Goal: Find specific page/section: Find specific page/section

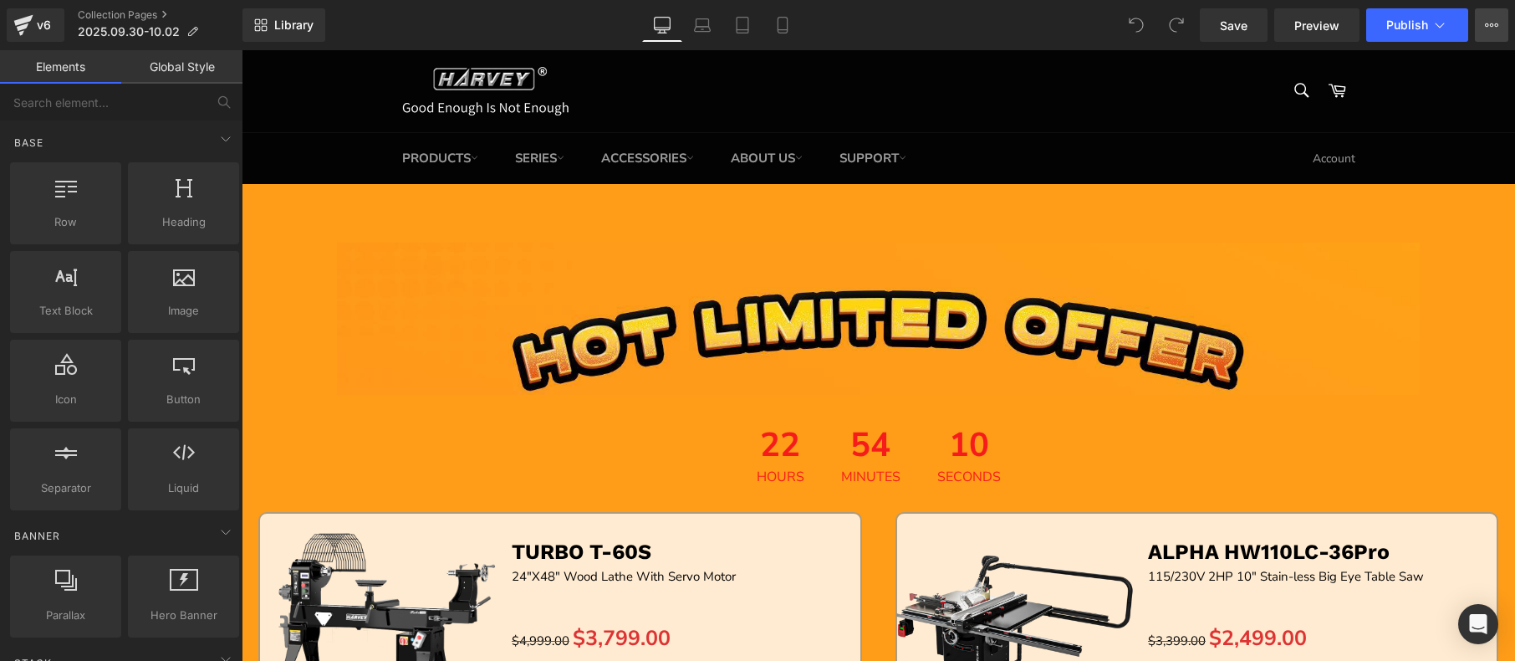
click at [1483, 28] on button "View Live Page View with current Template Save Template to Library Schedule Pub…" at bounding box center [1491, 24] width 33 height 33
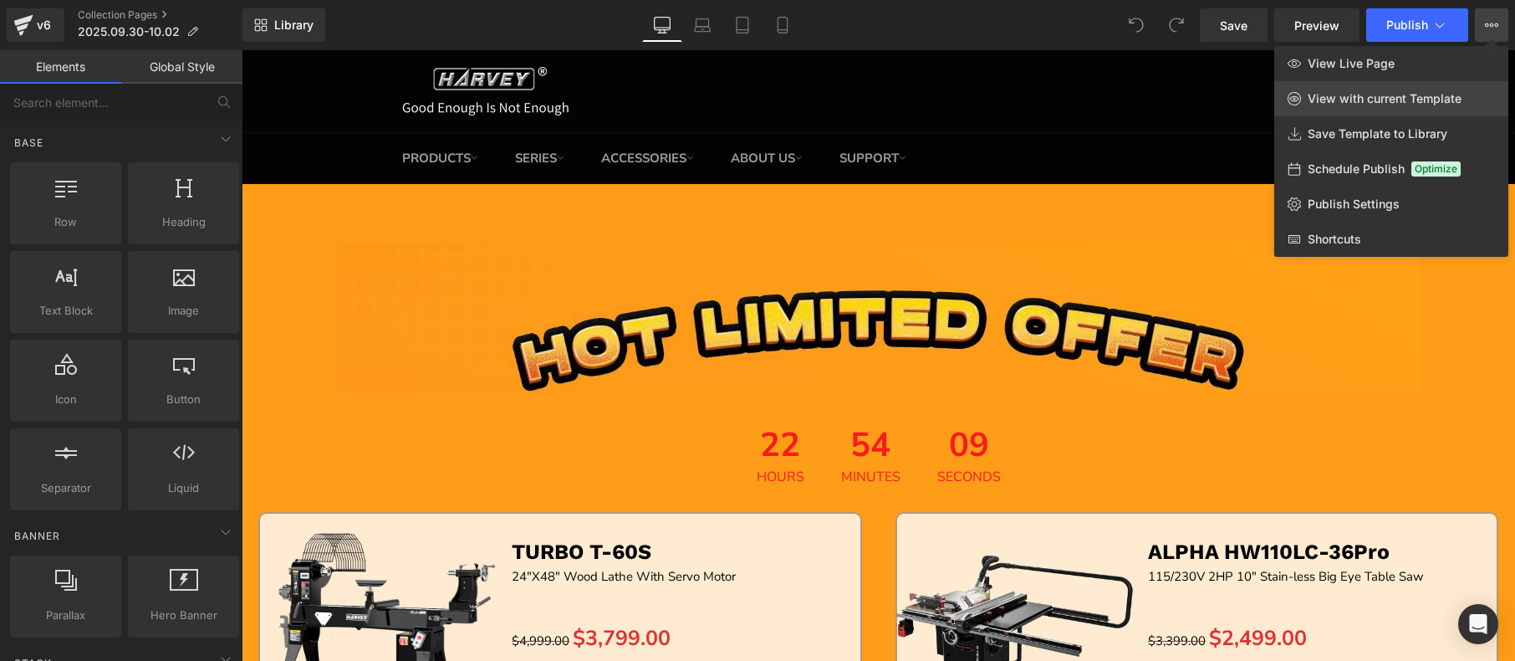
click at [1398, 98] on span "View with current Template" at bounding box center [1385, 98] width 154 height 15
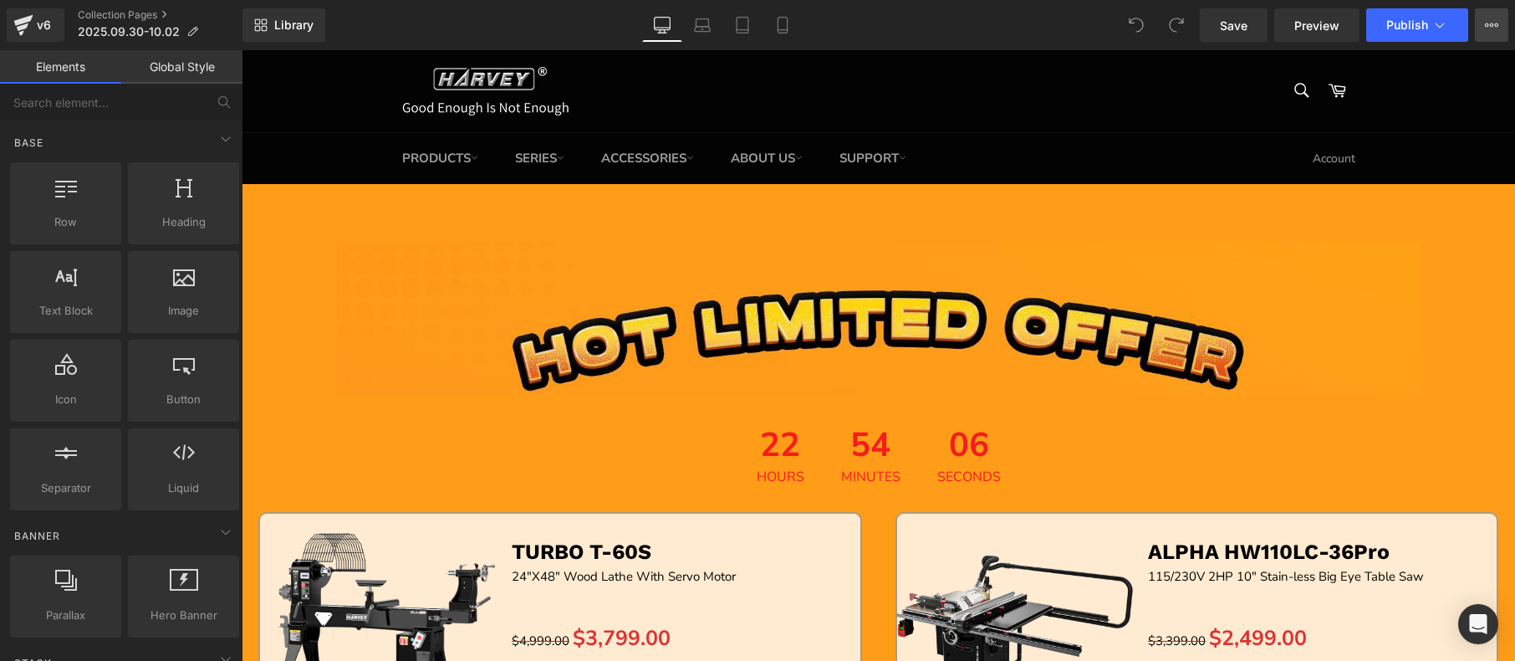
click at [1486, 25] on icon at bounding box center [1487, 24] width 4 height 3
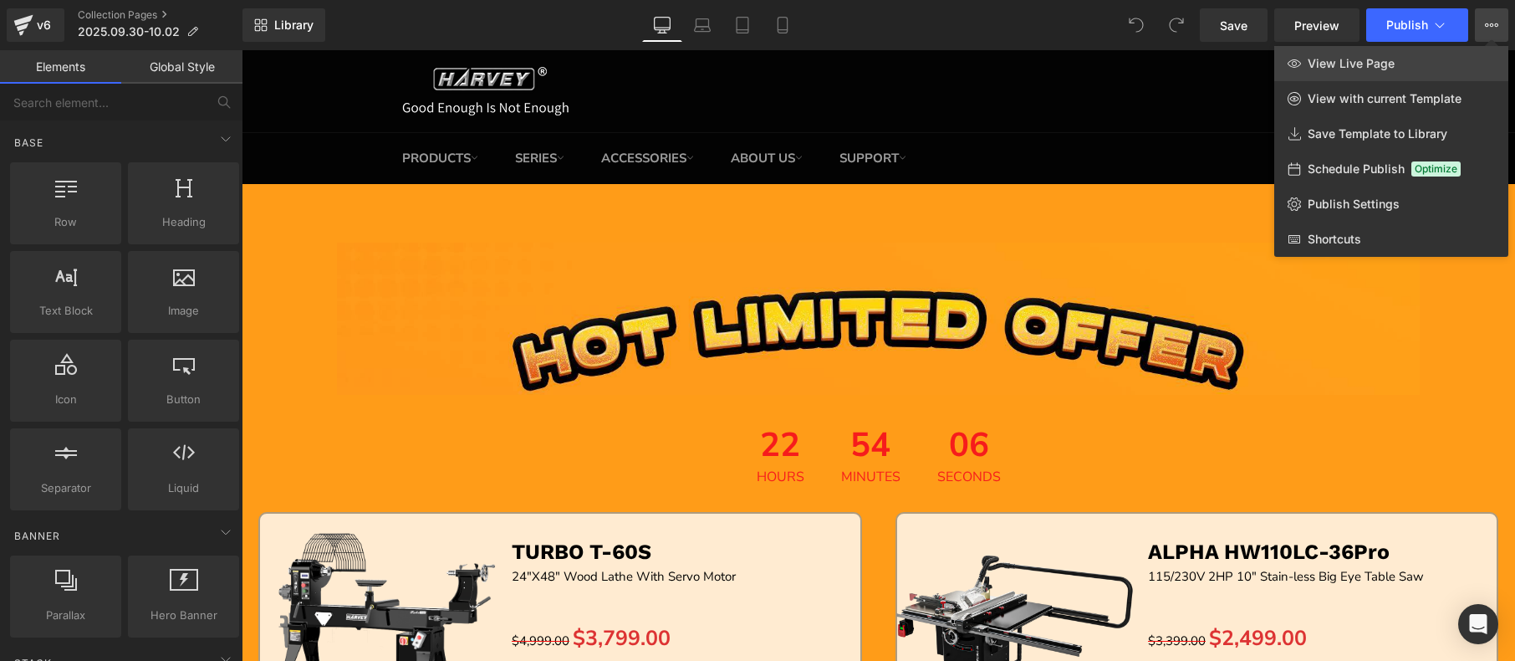
click at [1375, 61] on span "View Live Page" at bounding box center [1351, 63] width 87 height 15
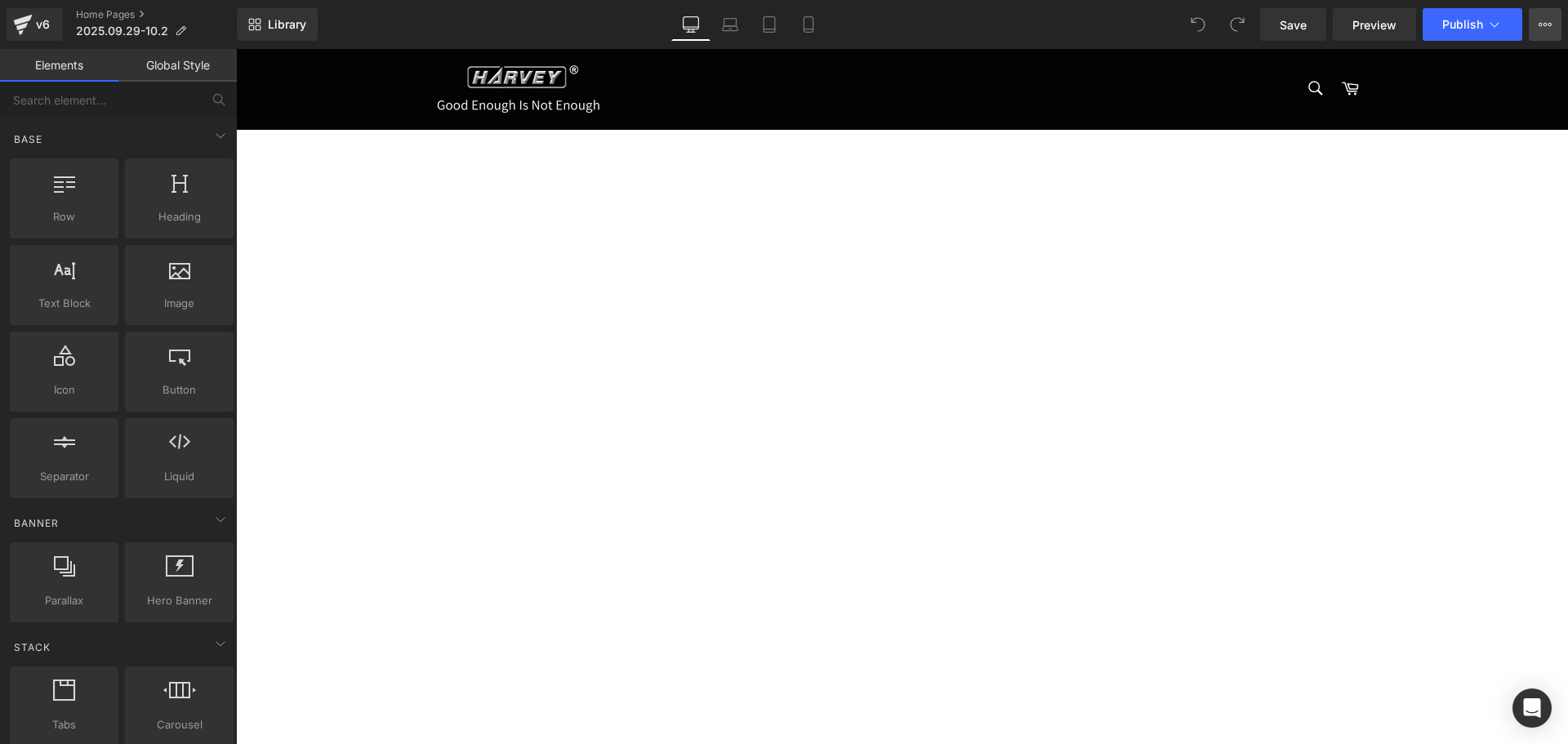
click at [1478, 27] on icon at bounding box center [1544, 23] width 13 height 13
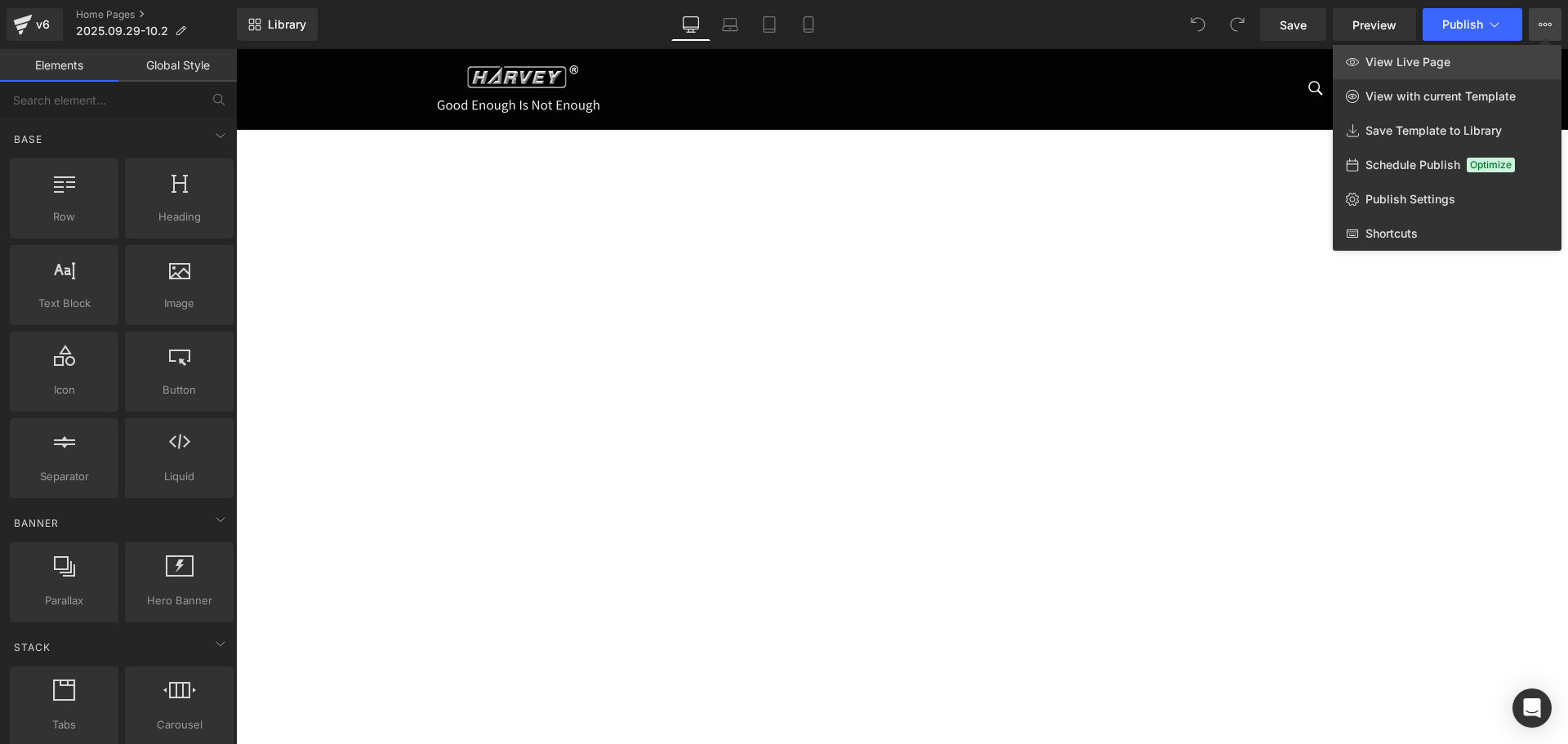
click at [1414, 63] on span "View Live Page" at bounding box center [1407, 62] width 85 height 15
